Goal: Information Seeking & Learning: Learn about a topic

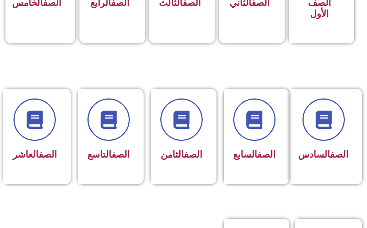
scroll to position [291, 0]
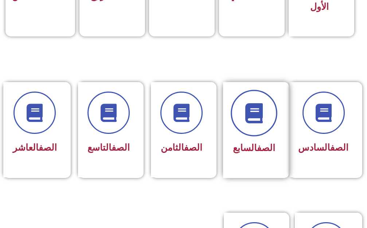
click at [254, 110] on icon at bounding box center [254, 113] width 20 height 20
click at [259, 135] on span at bounding box center [254, 113] width 47 height 47
click at [259, 123] on span at bounding box center [254, 113] width 47 height 47
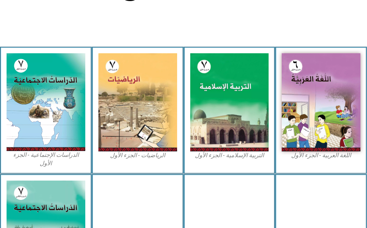
scroll to position [219, 0]
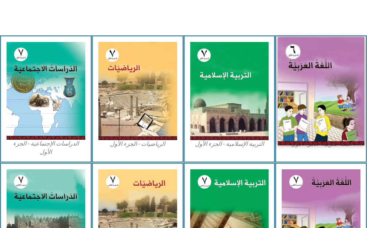
click at [308, 105] on img at bounding box center [321, 91] width 86 height 108
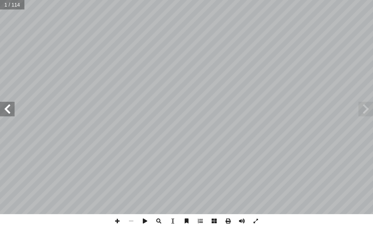
click at [3, 113] on span at bounding box center [7, 109] width 15 height 15
click at [4, 116] on span at bounding box center [7, 109] width 15 height 15
click at [3, 111] on span at bounding box center [7, 109] width 15 height 15
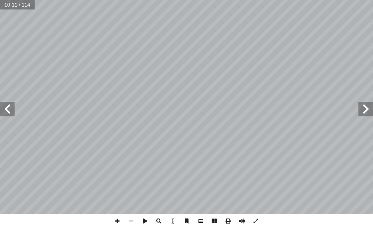
click at [3, 111] on span at bounding box center [7, 109] width 15 height 15
click at [3, 112] on span at bounding box center [7, 109] width 15 height 15
click at [3, 113] on span at bounding box center [7, 109] width 15 height 15
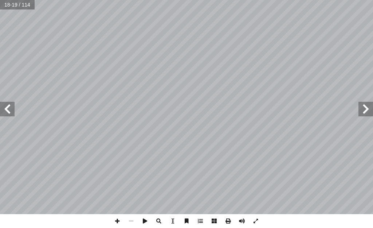
click at [3, 113] on span at bounding box center [7, 109] width 15 height 15
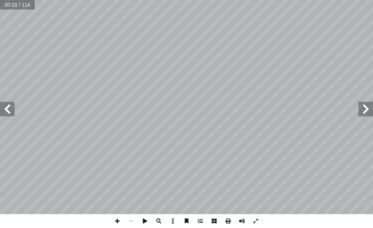
click at [3, 113] on span at bounding box center [7, 109] width 15 height 15
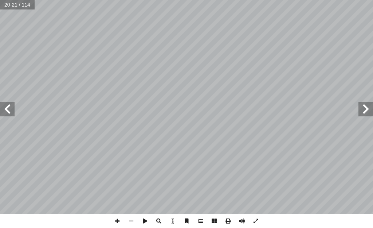
click at [3, 114] on span at bounding box center [7, 109] width 15 height 15
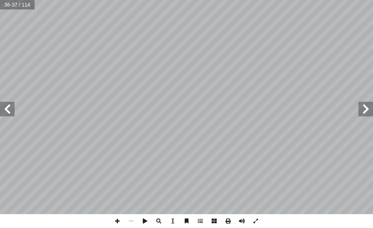
click at [3, 114] on span at bounding box center [7, 109] width 15 height 15
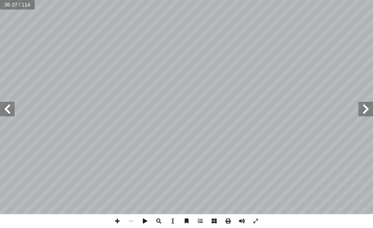
click at [3, 114] on span at bounding box center [7, 109] width 15 height 15
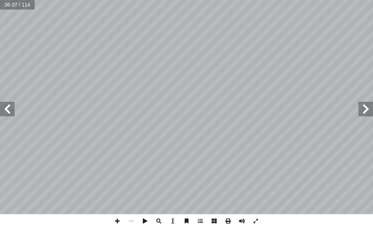
click at [3, 114] on span at bounding box center [7, 109] width 15 height 15
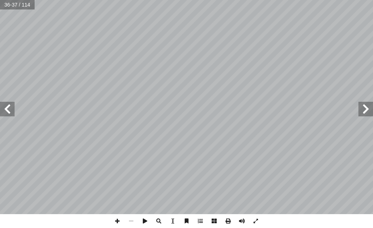
click at [3, 114] on span at bounding box center [7, 109] width 15 height 15
click at [117, 219] on span at bounding box center [117, 221] width 14 height 14
click at [11, 110] on span at bounding box center [7, 109] width 15 height 15
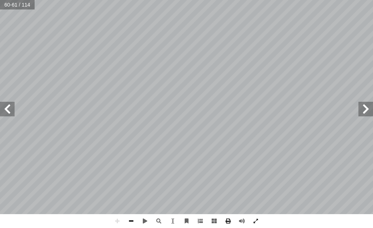
click at [127, 220] on span at bounding box center [131, 221] width 14 height 14
click at [5, 112] on span at bounding box center [7, 109] width 15 height 15
